Goal: Task Accomplishment & Management: Use online tool/utility

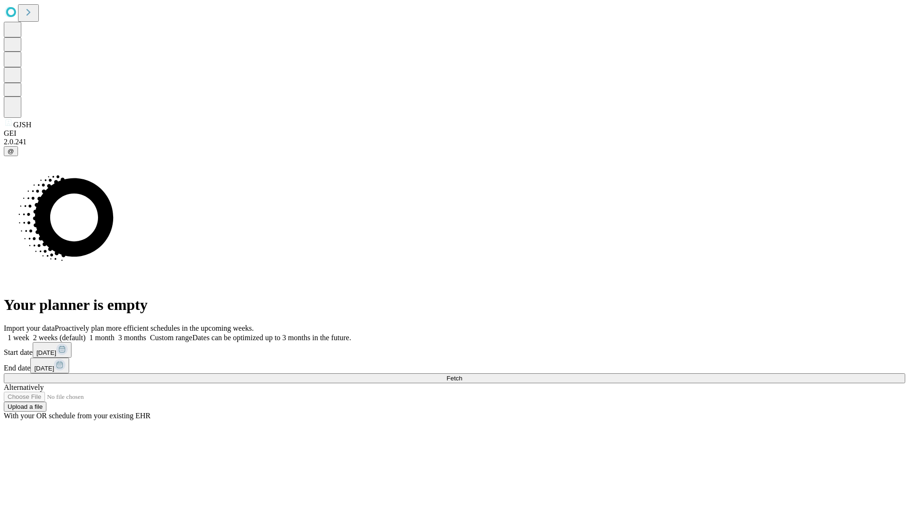
click at [462, 375] on span "Fetch" at bounding box center [455, 378] width 16 height 7
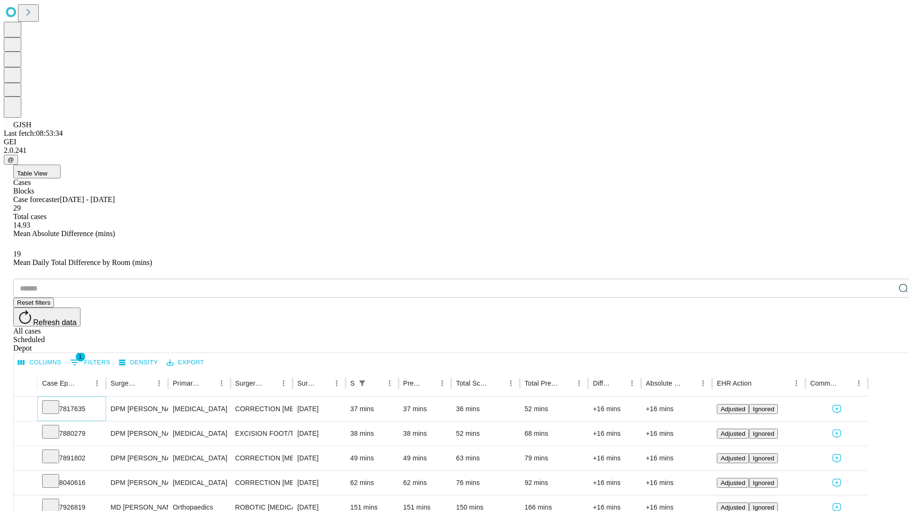
click at [55, 402] on icon at bounding box center [50, 406] width 9 height 9
